Goal: Transaction & Acquisition: Purchase product/service

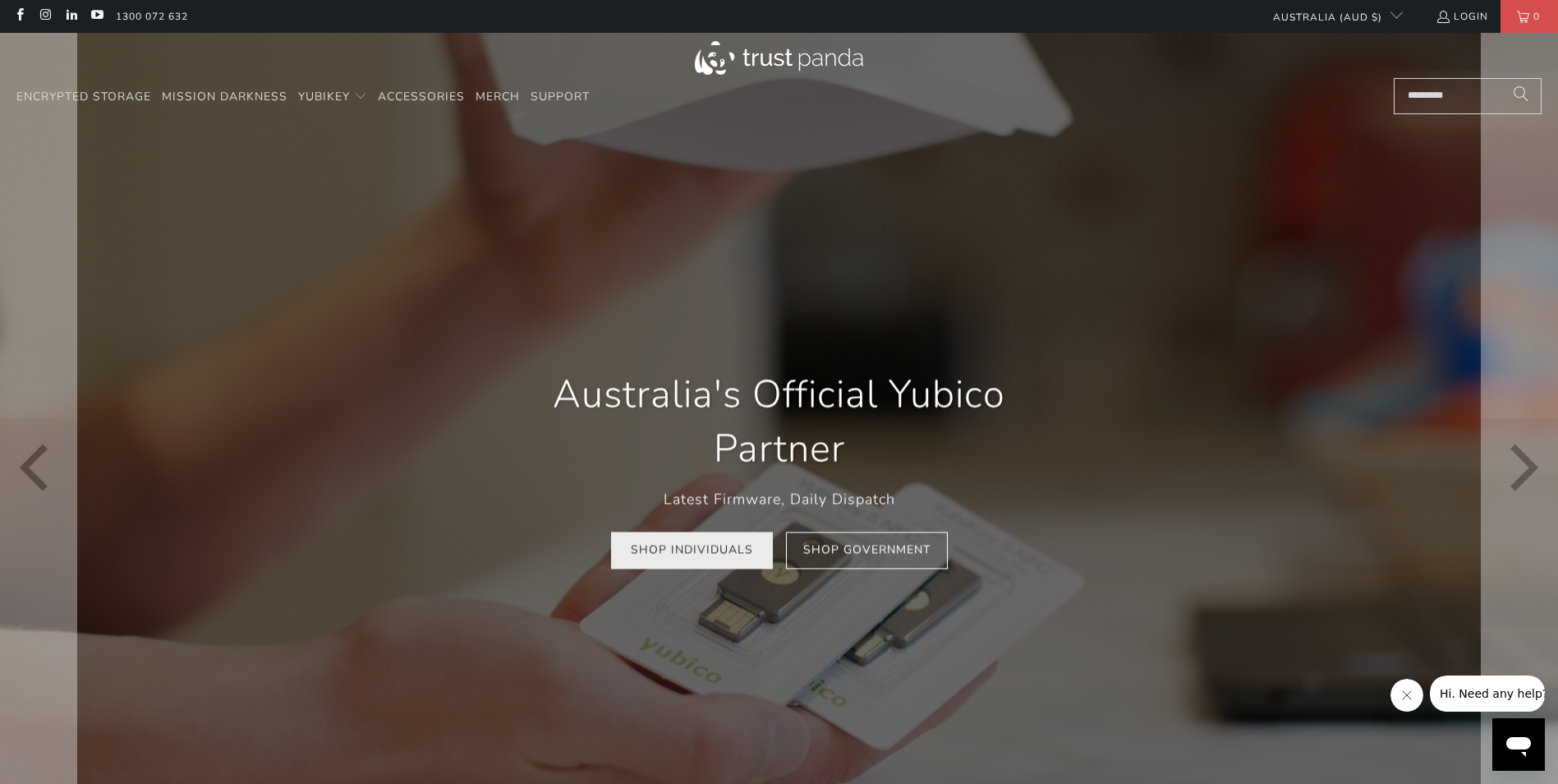
click at [668, 555] on link "Shop Individuals" at bounding box center [692, 550] width 162 height 37
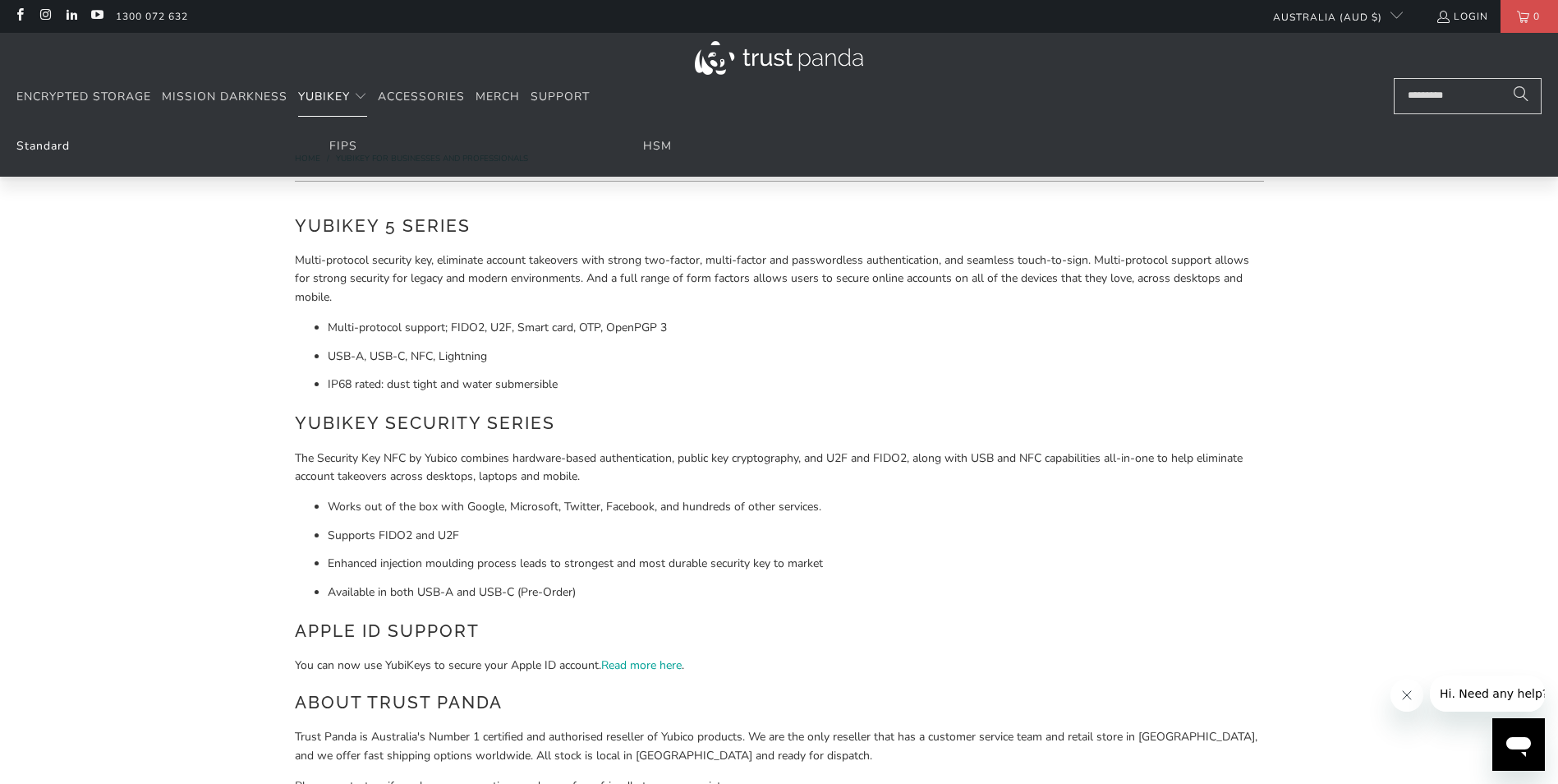
click at [41, 143] on link "Standard" at bounding box center [44, 145] width 54 height 16
